Goal: Navigation & Orientation: Find specific page/section

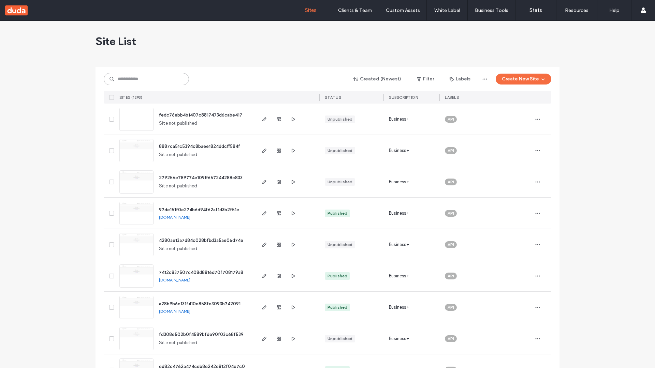
click at [146, 79] on input at bounding box center [146, 79] width 85 height 12
type input "**********"
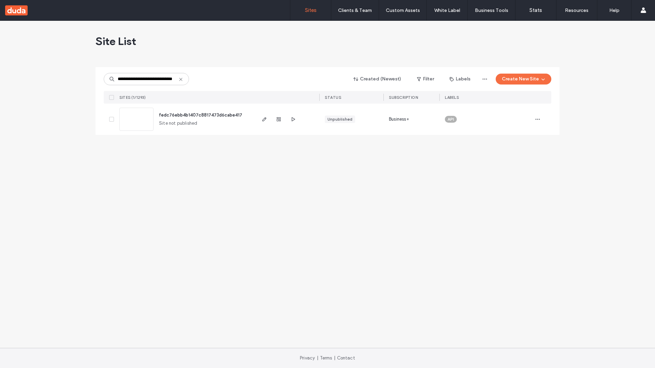
click at [201, 115] on span "fedc76ebb4b1407c8817473d6cabe417" at bounding box center [200, 115] width 83 height 5
